Goal: Information Seeking & Learning: Check status

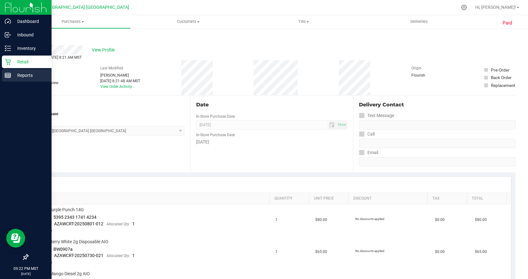
click at [21, 72] on p "Reports" at bounding box center [30, 76] width 38 height 8
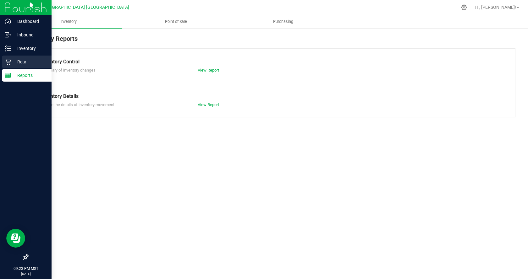
click at [18, 64] on p "Retail" at bounding box center [30, 62] width 38 height 8
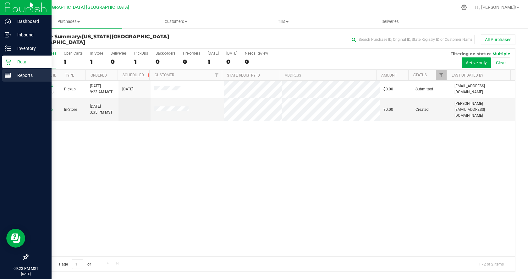
click at [13, 77] on p "Reports" at bounding box center [30, 76] width 38 height 8
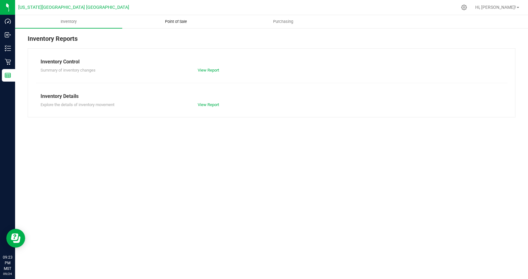
click at [175, 21] on span "Point of Sale" at bounding box center [175, 22] width 39 height 6
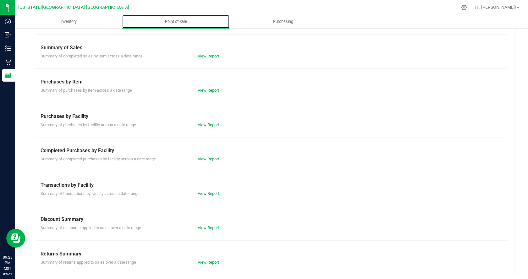
scroll to position [51, 0]
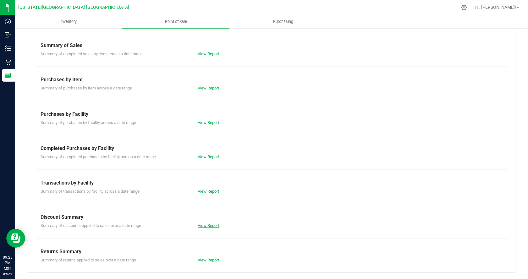
click at [207, 224] on link "View Report" at bounding box center [208, 225] width 21 height 5
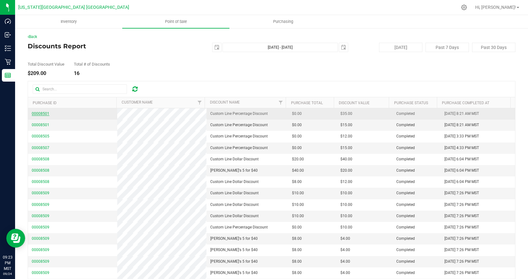
click at [44, 113] on span "00008501" at bounding box center [41, 113] width 18 height 4
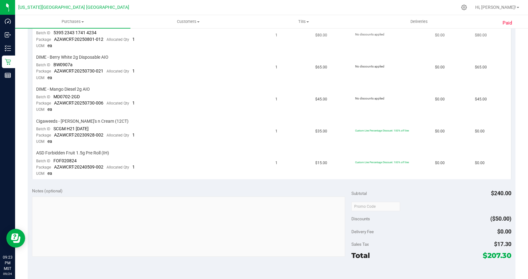
scroll to position [188, 0]
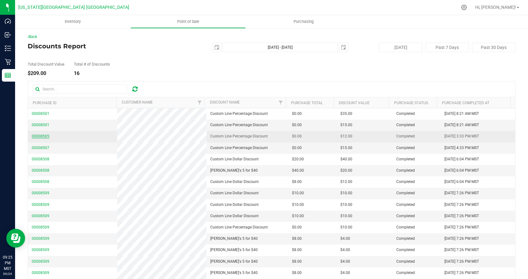
click at [37, 136] on span "00008505" at bounding box center [41, 136] width 18 height 4
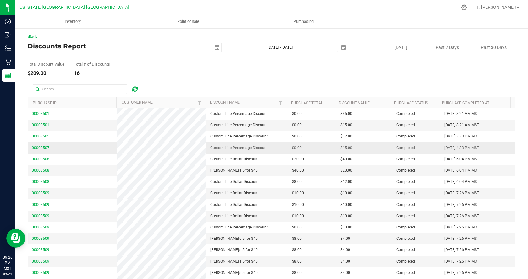
click at [41, 148] on span "00008507" at bounding box center [41, 148] width 18 height 4
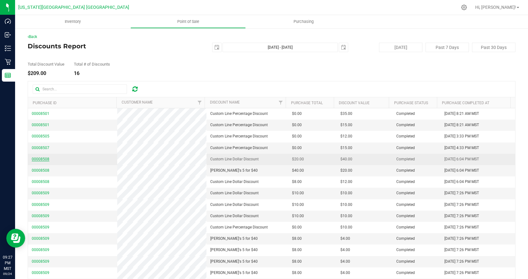
click at [44, 161] on span "00008508" at bounding box center [41, 159] width 18 height 4
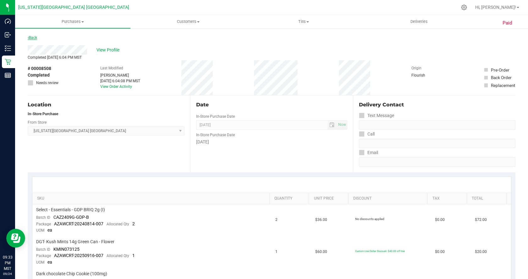
click at [33, 37] on link "Back" at bounding box center [32, 37] width 9 height 4
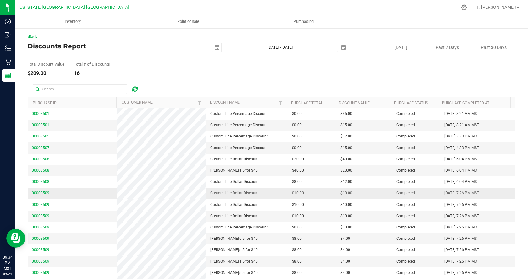
click at [43, 195] on span "00008509" at bounding box center [41, 193] width 18 height 4
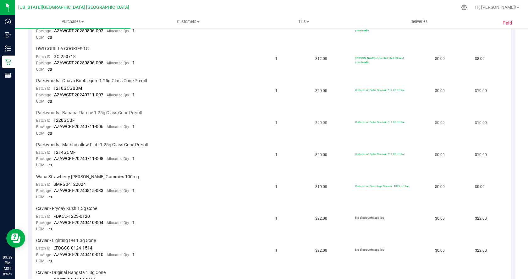
scroll to position [345, 0]
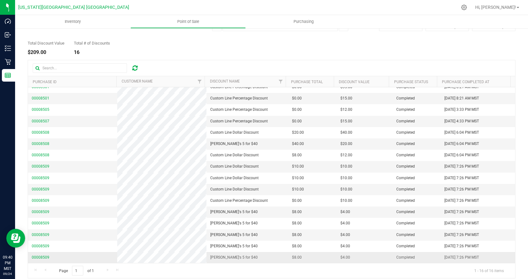
scroll to position [27, 0]
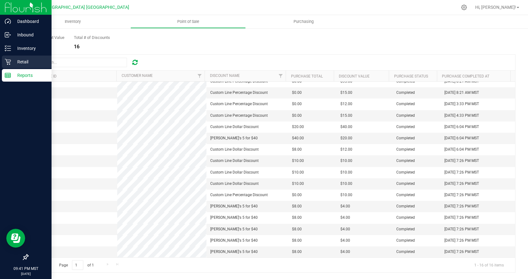
drag, startPoint x: 8, startPoint y: 65, endPoint x: 14, endPoint y: 63, distance: 6.8
click at [9, 66] on div "Retail" at bounding box center [27, 62] width 50 height 13
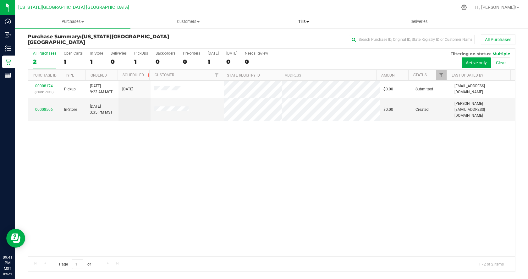
click at [304, 22] on span "Tills" at bounding box center [303, 22] width 115 height 6
click at [298, 37] on li "Manage tills" at bounding box center [303, 38] width 115 height 8
